Goal: Check status

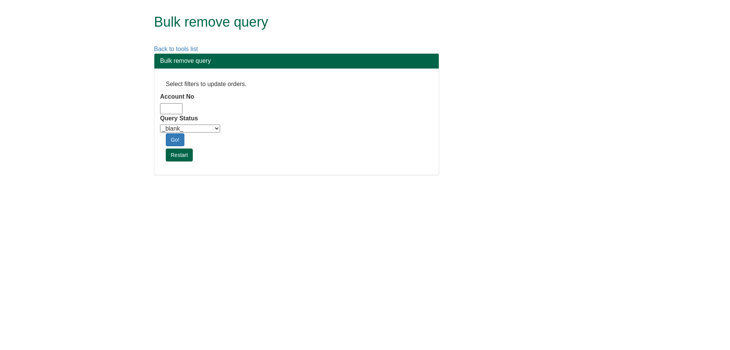
click at [171, 107] on input "Account No" at bounding box center [171, 108] width 22 height 11
type input "adm10"
click at [202, 128] on select "_blank_ Customer Credit_Control Purchasing Internal Other Address High_Value Co…" at bounding box center [190, 128] width 60 height 8
select select "Automation_Check"
click at [160, 124] on select "_blank_ Customer Credit_Control Purchasing Internal Other Address High_Value Co…" at bounding box center [190, 128] width 60 height 8
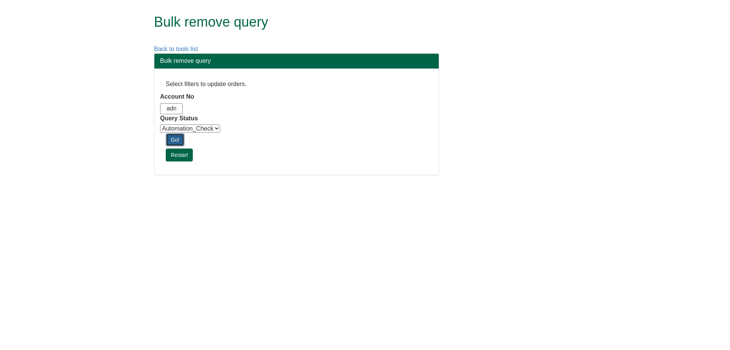
click at [173, 141] on link "Go!" at bounding box center [175, 139] width 19 height 13
